Goal: Transaction & Acquisition: Obtain resource

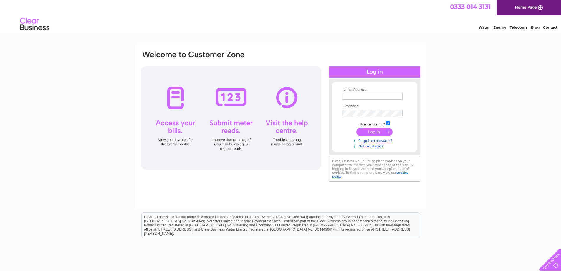
click at [357, 97] on input "text" at bounding box center [372, 96] width 61 height 6
type input "diysupplieshomehardware@gmail.com"
click at [373, 130] on input "submit" at bounding box center [374, 132] width 36 height 8
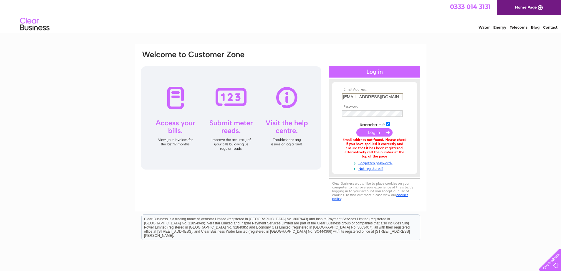
click at [374, 96] on input "diysupplieshomehardware@gmail.com" at bounding box center [372, 96] width 61 height 7
drag, startPoint x: 402, startPoint y: 96, endPoint x: 327, endPoint y: 101, distance: 74.7
click at [325, 101] on div "Email Address: diysupplieshomehardware@gmail.com Password:" at bounding box center [280, 127] width 280 height 155
type input "m"
type input "gadherraj@yahoo.co.uk"
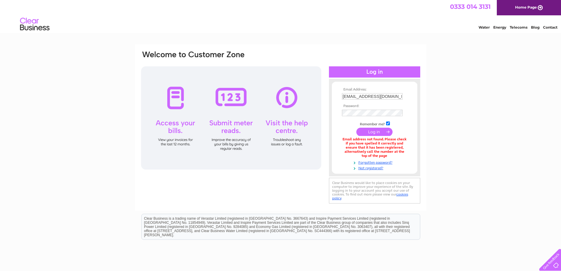
click at [378, 133] on input "submit" at bounding box center [374, 132] width 36 height 8
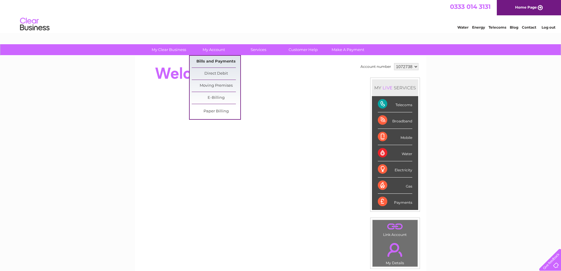
click at [209, 60] on link "Bills and Payments" at bounding box center [216, 62] width 49 height 12
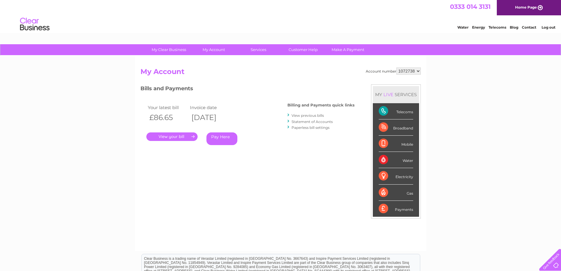
click at [174, 138] on link "." at bounding box center [171, 136] width 51 height 9
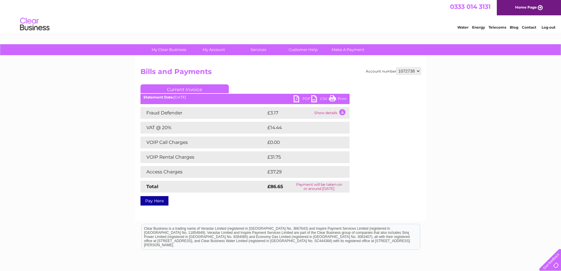
click at [312, 100] on link "CSV" at bounding box center [320, 99] width 18 height 9
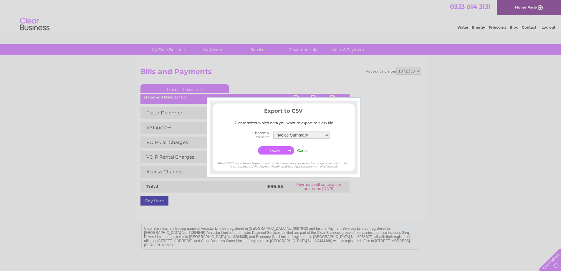
click at [303, 150] on input "Cancel" at bounding box center [303, 150] width 12 height 4
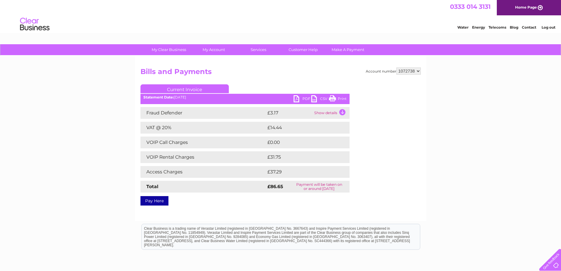
click at [316, 100] on link "CSV" at bounding box center [320, 99] width 18 height 9
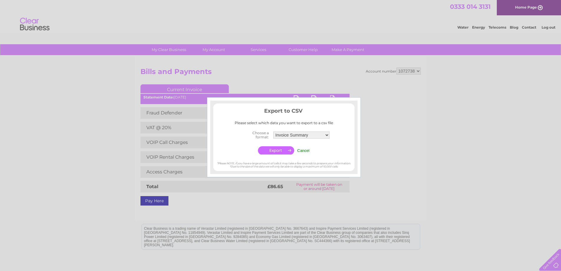
click at [302, 152] on input "Cancel" at bounding box center [303, 150] width 12 height 4
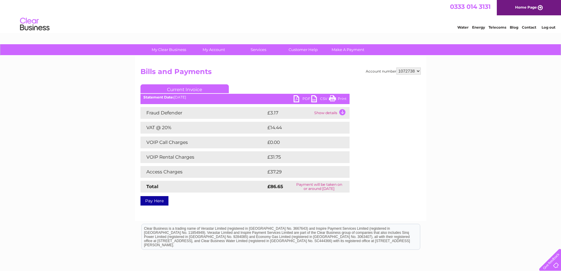
click at [296, 102] on link "PDF" at bounding box center [303, 99] width 18 height 9
